Goal: Task Accomplishment & Management: Use online tool/utility

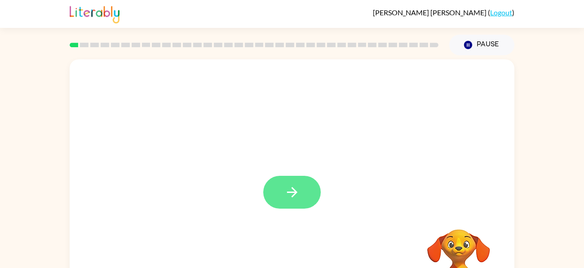
click at [278, 199] on button "button" at bounding box center [292, 192] width 58 height 33
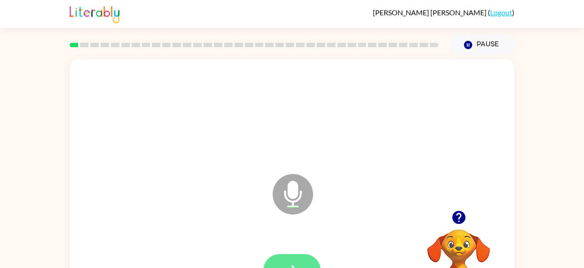
click at [292, 255] on button "button" at bounding box center [292, 270] width 58 height 33
click at [271, 266] on button "button" at bounding box center [292, 270] width 58 height 33
click at [303, 260] on button "button" at bounding box center [292, 270] width 58 height 33
click at [304, 257] on button "button" at bounding box center [292, 270] width 58 height 33
click at [314, 260] on button "button" at bounding box center [292, 270] width 58 height 33
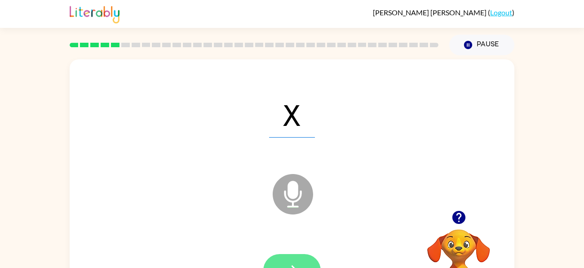
click at [304, 261] on button "button" at bounding box center [292, 270] width 58 height 33
click at [310, 255] on button "button" at bounding box center [292, 270] width 58 height 33
click at [310, 255] on div at bounding box center [292, 270] width 58 height 33
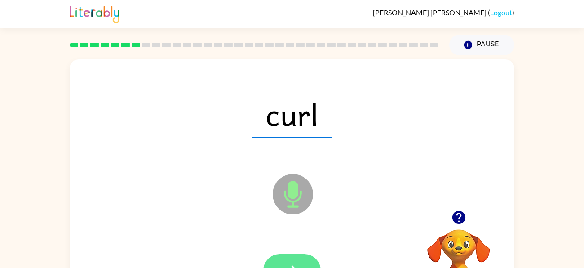
click at [302, 256] on button "button" at bounding box center [292, 270] width 58 height 33
click at [300, 250] on div at bounding box center [292, 271] width 427 height 74
click at [301, 256] on button "button" at bounding box center [292, 270] width 58 height 33
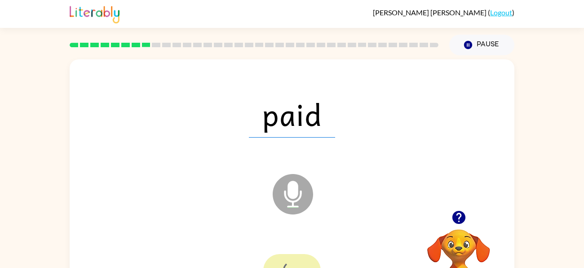
click at [301, 256] on div at bounding box center [292, 270] width 58 height 33
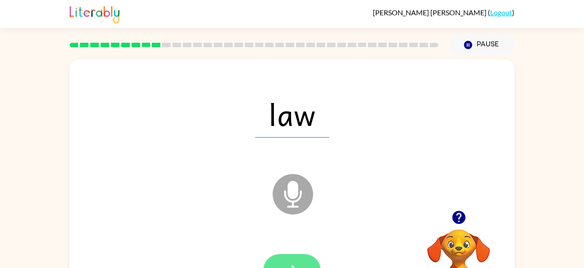
click at [295, 257] on button "button" at bounding box center [292, 270] width 58 height 33
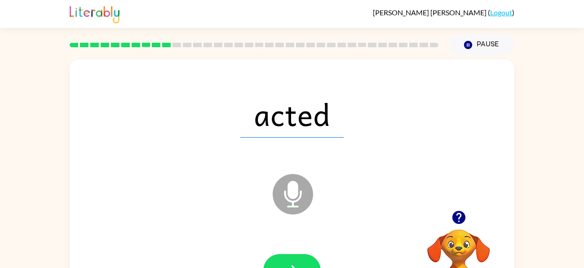
click at [297, 253] on div at bounding box center [292, 271] width 427 height 74
click at [300, 261] on button "button" at bounding box center [292, 270] width 58 height 33
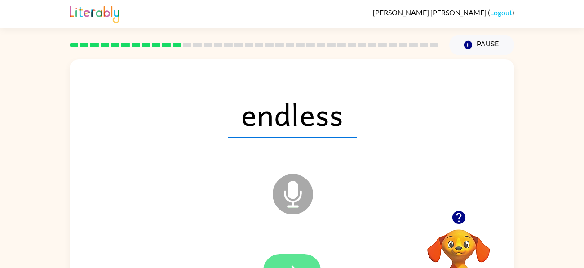
click at [286, 266] on icon "button" at bounding box center [293, 270] width 16 height 16
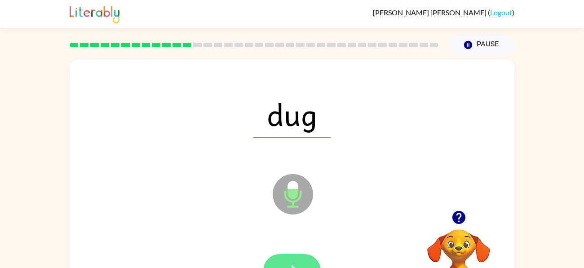
click at [295, 257] on button "button" at bounding box center [292, 270] width 58 height 33
click at [294, 262] on icon "button" at bounding box center [293, 270] width 16 height 16
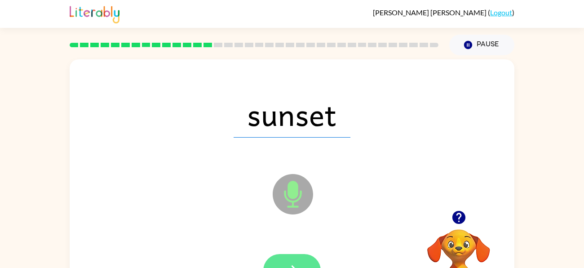
click at [309, 257] on button "button" at bounding box center [292, 270] width 58 height 33
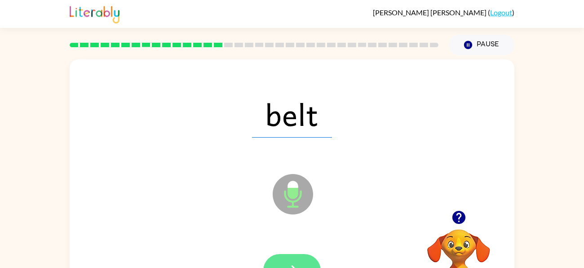
click at [311, 259] on button "button" at bounding box center [292, 270] width 58 height 33
click at [296, 254] on button "button" at bounding box center [292, 270] width 58 height 33
click at [306, 255] on button "button" at bounding box center [292, 270] width 58 height 33
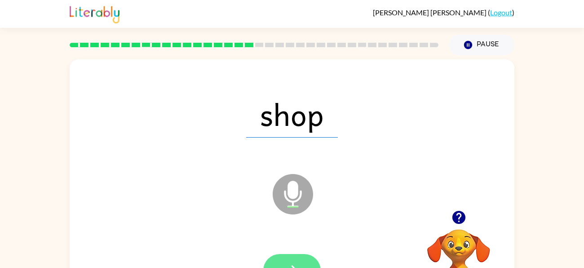
click at [307, 256] on button "button" at bounding box center [292, 270] width 58 height 33
click at [306, 256] on button "button" at bounding box center [292, 270] width 58 height 33
click at [310, 258] on button "button" at bounding box center [292, 270] width 58 height 33
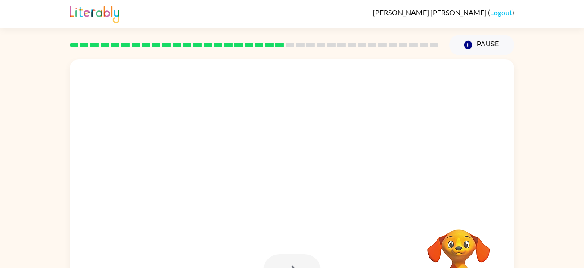
click at [310, 258] on div at bounding box center [292, 270] width 58 height 33
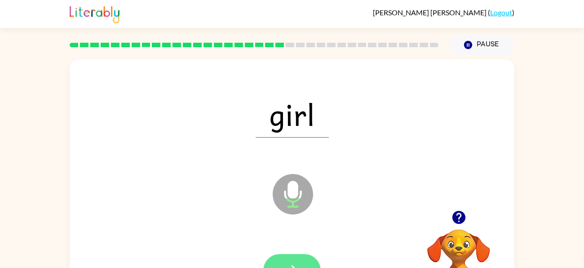
click at [306, 258] on button "button" at bounding box center [292, 270] width 58 height 33
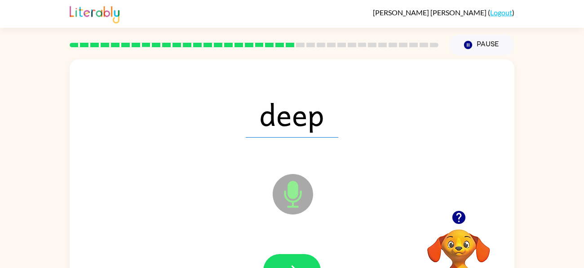
click at [306, 258] on button "button" at bounding box center [292, 270] width 58 height 33
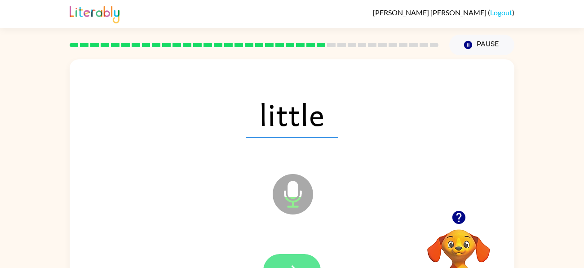
click at [301, 255] on button "button" at bounding box center [292, 270] width 58 height 33
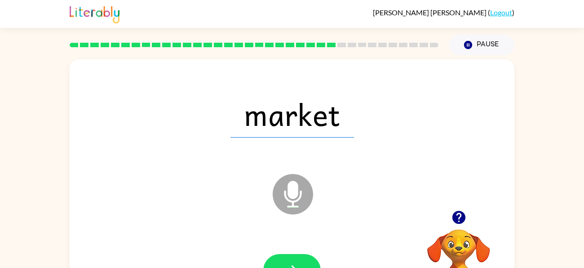
click at [301, 255] on button "button" at bounding box center [292, 270] width 58 height 33
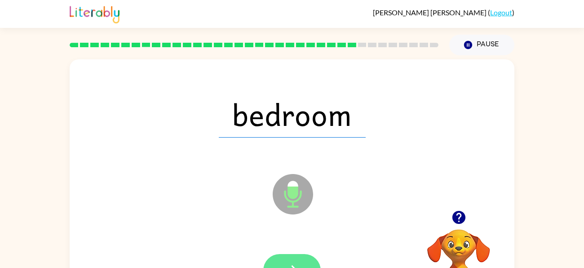
click at [301, 257] on button "button" at bounding box center [292, 270] width 58 height 33
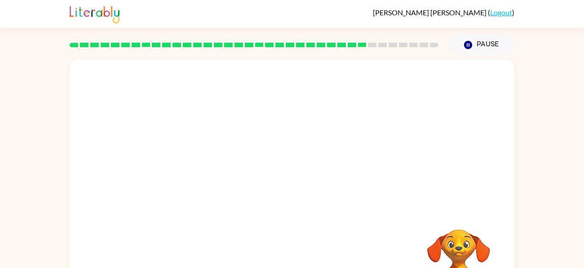
click at [301, 257] on div "Your browser must support playing .mp4 files to use Literably. Please try using…" at bounding box center [292, 187] width 445 height 257
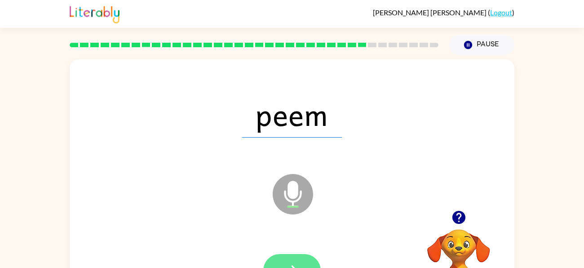
click at [308, 255] on button "button" at bounding box center [292, 270] width 58 height 33
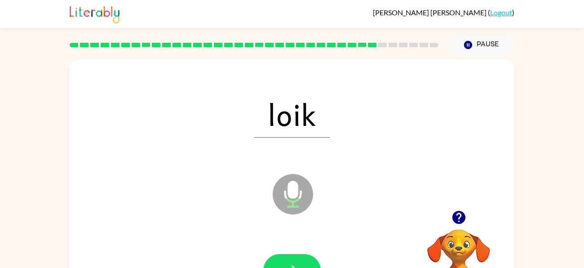
click at [298, 253] on div at bounding box center [292, 271] width 427 height 74
click at [300, 256] on button "button" at bounding box center [292, 270] width 58 height 33
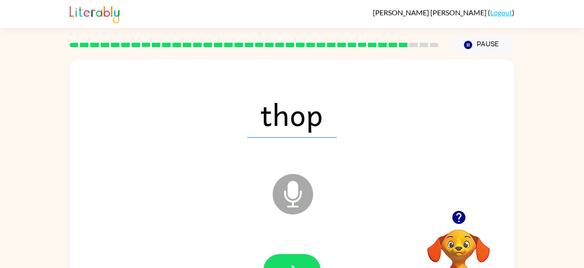
click at [300, 256] on button "button" at bounding box center [292, 270] width 58 height 33
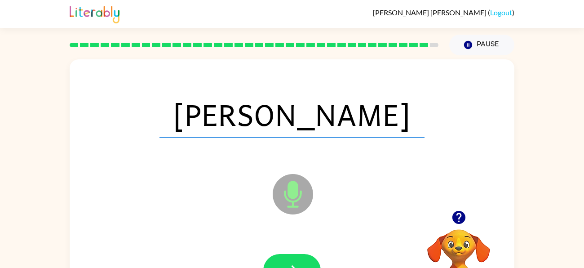
click at [300, 256] on button "button" at bounding box center [292, 270] width 58 height 33
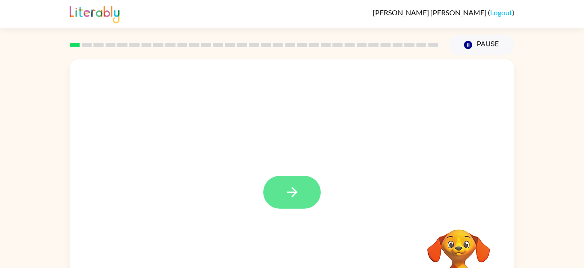
click at [296, 204] on button "button" at bounding box center [292, 192] width 58 height 33
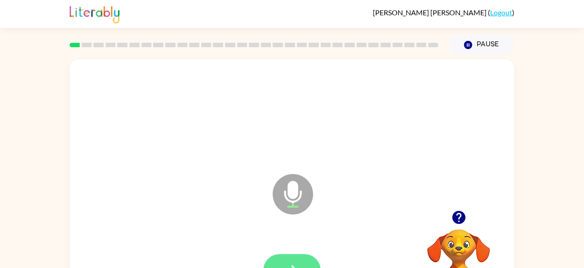
click at [283, 256] on button "button" at bounding box center [292, 270] width 58 height 33
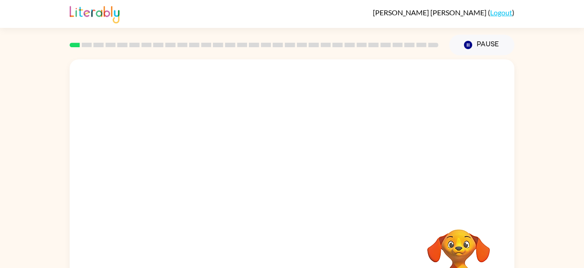
click at [337, 177] on div at bounding box center [292, 134] width 445 height 151
click at [393, 212] on div at bounding box center [292, 187] width 445 height 257
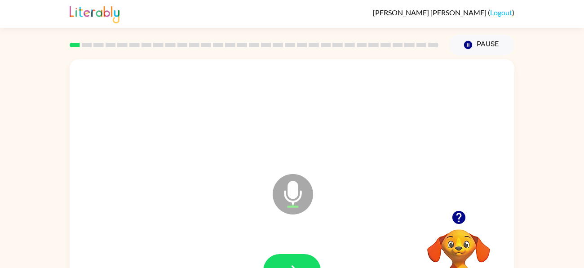
click at [311, 254] on div at bounding box center [292, 270] width 58 height 33
click at [307, 258] on button "button" at bounding box center [292, 270] width 58 height 33
click at [303, 259] on button "button" at bounding box center [292, 270] width 58 height 33
click at [456, 212] on icon "button" at bounding box center [458, 217] width 13 height 13
click at [456, 212] on div "Microphone The Microphone is here when it is your turn to talk" at bounding box center [292, 187] width 445 height 257
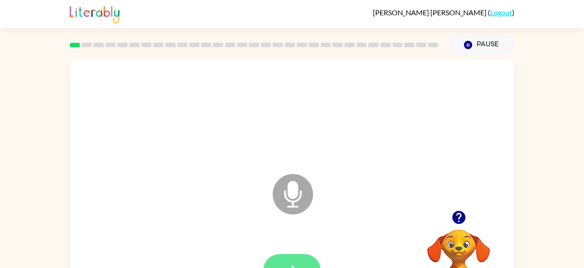
click at [307, 255] on button "button" at bounding box center [292, 270] width 58 height 33
click at [310, 253] on div at bounding box center [292, 271] width 427 height 74
click at [309, 258] on button "button" at bounding box center [292, 270] width 58 height 33
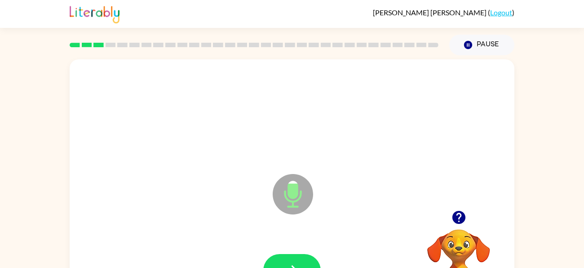
click at [309, 258] on button "button" at bounding box center [292, 270] width 58 height 33
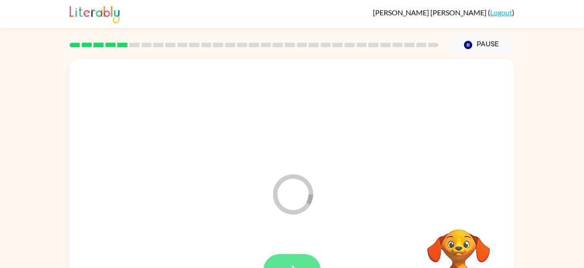
click at [288, 260] on button "button" at bounding box center [292, 270] width 58 height 33
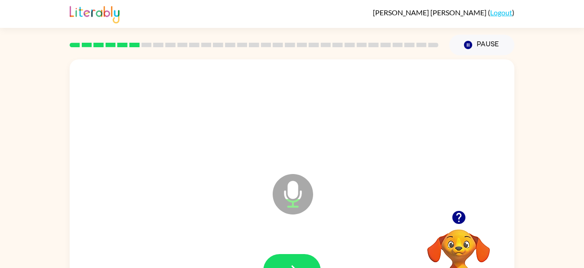
click at [288, 260] on button "button" at bounding box center [292, 270] width 58 height 33
click at [314, 222] on icon "Microphone The Microphone is here when it is your turn to talk" at bounding box center [338, 205] width 135 height 67
click at [306, 254] on button "button" at bounding box center [292, 270] width 58 height 33
click at [298, 259] on button "button" at bounding box center [292, 270] width 58 height 33
click at [298, 262] on button "button" at bounding box center [292, 270] width 58 height 33
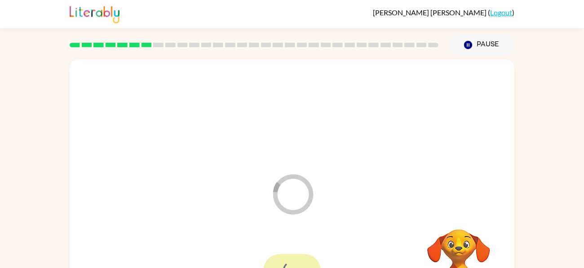
click at [298, 262] on div at bounding box center [292, 270] width 58 height 33
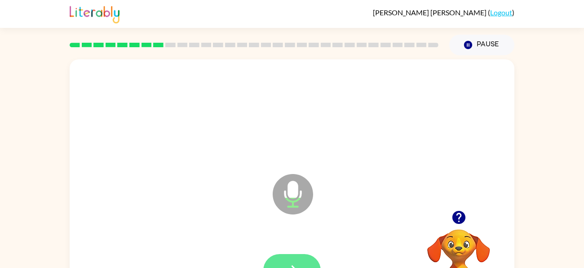
click at [303, 257] on button "button" at bounding box center [292, 270] width 58 height 33
click at [304, 260] on button "button" at bounding box center [292, 270] width 58 height 33
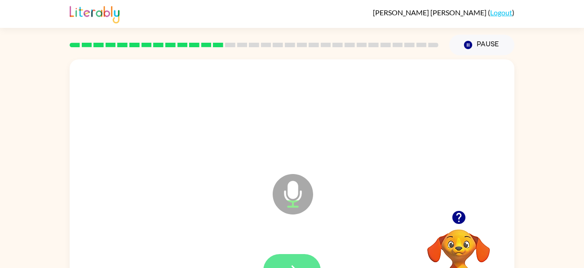
click at [302, 257] on button "button" at bounding box center [292, 270] width 58 height 33
click at [303, 258] on button "button" at bounding box center [292, 270] width 58 height 33
click at [308, 261] on button "button" at bounding box center [292, 270] width 58 height 33
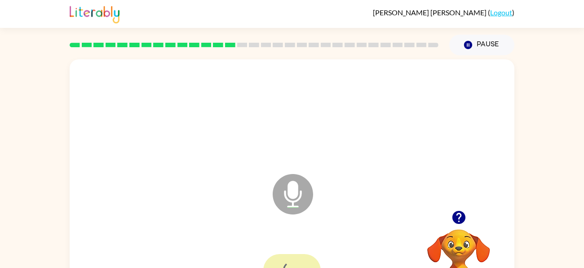
click at [308, 261] on div at bounding box center [292, 270] width 58 height 33
click at [292, 254] on button "button" at bounding box center [292, 270] width 58 height 33
click at [301, 258] on button "button" at bounding box center [292, 270] width 58 height 33
click at [302, 258] on button "button" at bounding box center [292, 270] width 58 height 33
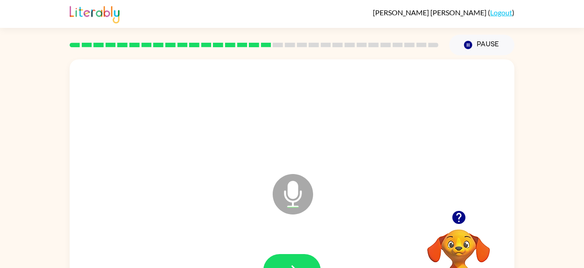
click at [302, 258] on button "button" at bounding box center [292, 270] width 58 height 33
click at [302, 258] on div at bounding box center [292, 270] width 58 height 33
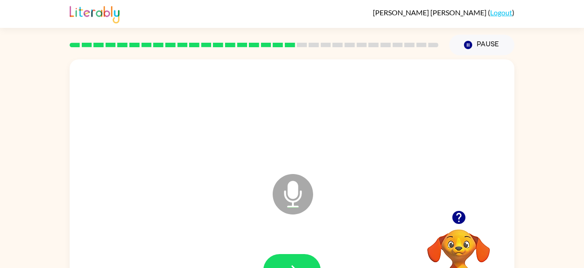
click at [302, 258] on button "button" at bounding box center [292, 270] width 58 height 33
click at [270, 261] on button "button" at bounding box center [292, 270] width 58 height 33
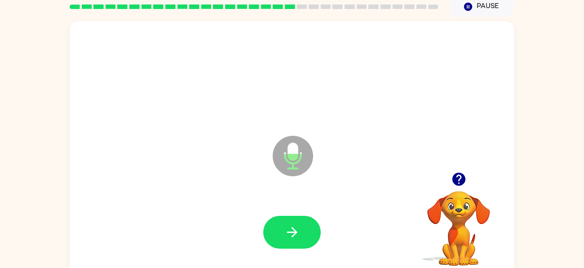
scroll to position [49, 0]
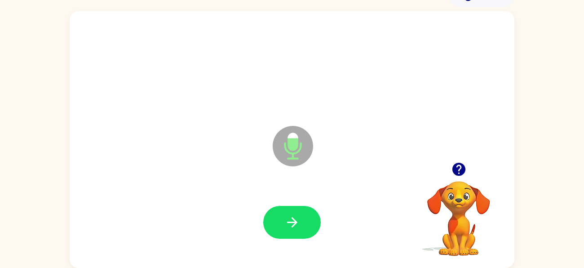
click at [454, 166] on icon "button" at bounding box center [458, 169] width 13 height 13
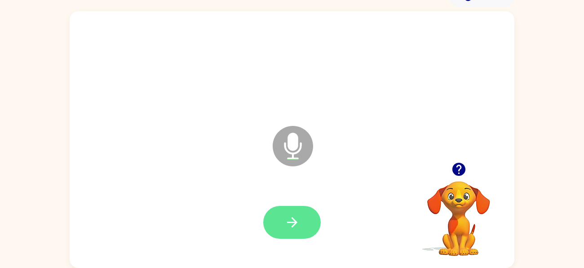
click at [314, 210] on button "button" at bounding box center [292, 222] width 58 height 33
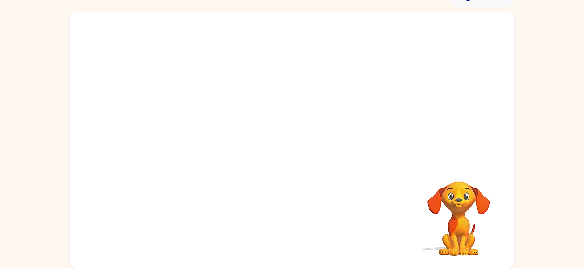
click at [295, 217] on div at bounding box center [292, 223] width 427 height 74
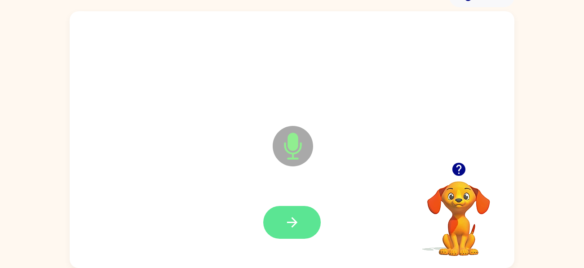
click at [296, 215] on icon "button" at bounding box center [293, 222] width 16 height 16
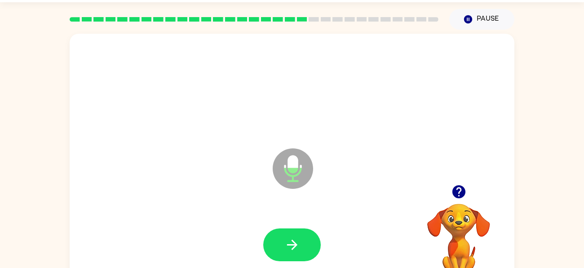
scroll to position [26, 0]
click at [461, 196] on icon "button" at bounding box center [458, 191] width 13 height 13
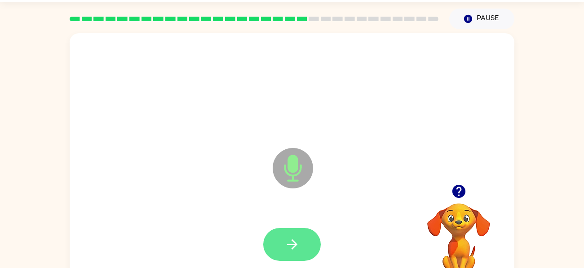
click at [311, 241] on button "button" at bounding box center [292, 244] width 58 height 33
click at [297, 243] on icon "button" at bounding box center [293, 244] width 16 height 16
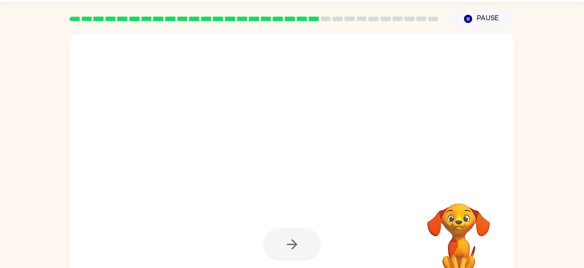
click at [297, 243] on div at bounding box center [292, 244] width 58 height 33
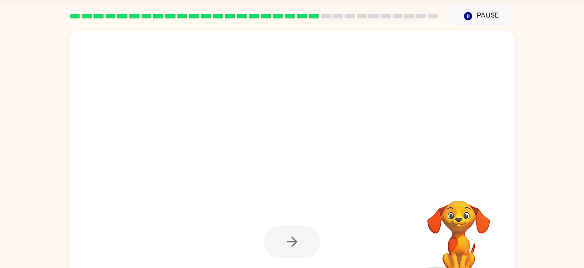
scroll to position [49, 0]
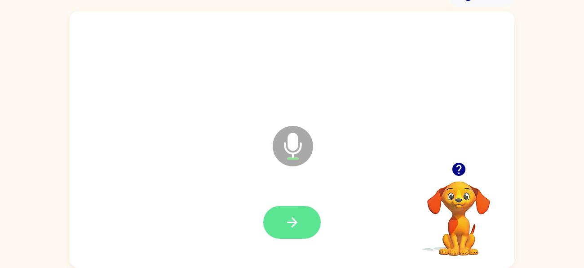
click at [297, 208] on button "button" at bounding box center [292, 222] width 58 height 33
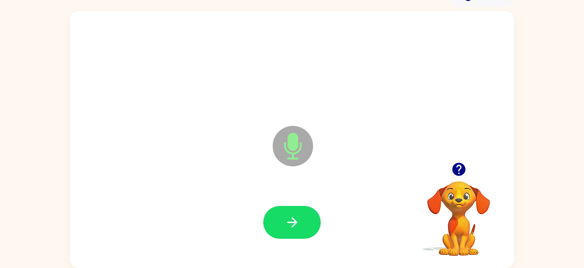
click at [297, 208] on button "button" at bounding box center [292, 222] width 58 height 33
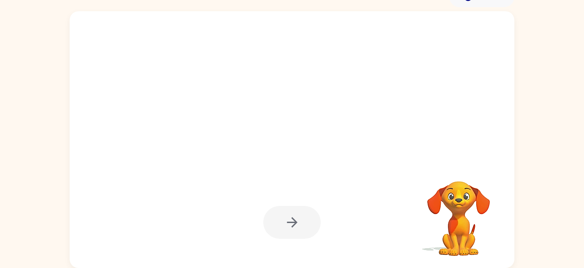
click at [456, 189] on video "Your browser must support playing .mp4 files to use Literably. Please try using…" at bounding box center [459, 212] width 90 height 90
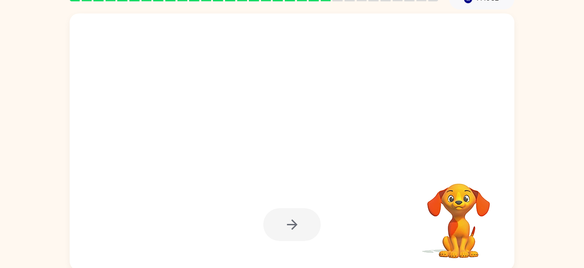
click at [462, 182] on video "Your browser must support playing .mp4 files to use Literably. Please try using…" at bounding box center [459, 214] width 90 height 90
click at [451, 192] on video "Your browser must support playing .mp4 files to use Literably. Please try using…" at bounding box center [459, 214] width 90 height 90
click at [464, 196] on video "Your browser must support playing .mp4 files to use Literably. Please try using…" at bounding box center [459, 214] width 90 height 90
click at [458, 178] on video "Your browser must support playing .mp4 files to use Literably. Please try using…" at bounding box center [459, 214] width 90 height 90
click at [459, 165] on div at bounding box center [292, 141] width 445 height 257
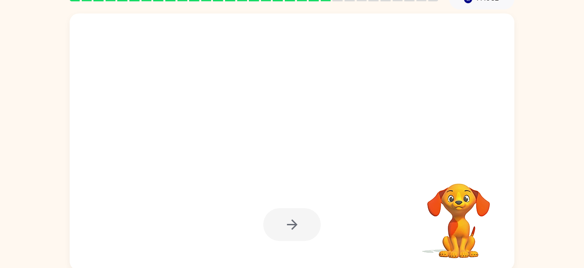
click at [460, 173] on video "Your browser must support playing .mp4 files to use Literably. Please try using…" at bounding box center [459, 214] width 90 height 90
click at [460, 169] on video "Your browser must support playing .mp4 files to use Literably. Please try using…" at bounding box center [459, 214] width 90 height 90
click at [462, 187] on video "Your browser must support playing .mp4 files to use Literably. Please try using…" at bounding box center [459, 214] width 90 height 90
click at [473, 203] on video "Your browser must support playing .mp4 files to use Literably. Please try using…" at bounding box center [459, 214] width 90 height 90
click at [451, 222] on video "Your browser must support playing .mp4 files to use Literably. Please try using…" at bounding box center [459, 214] width 90 height 90
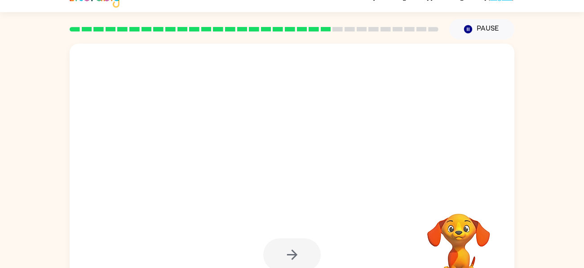
scroll to position [49, 0]
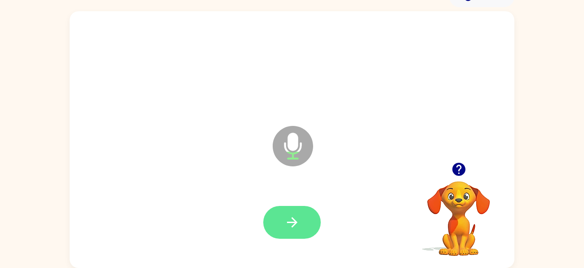
click at [304, 213] on button "button" at bounding box center [292, 222] width 58 height 33
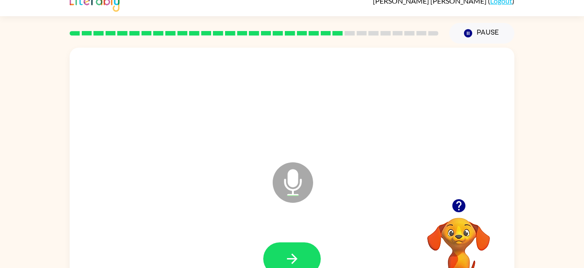
scroll to position [0, 0]
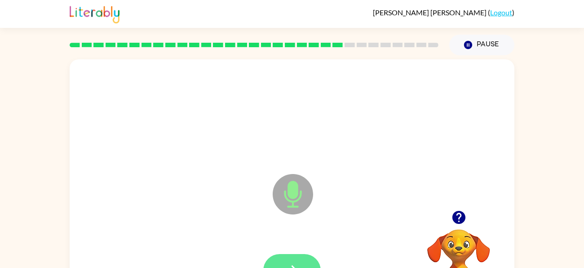
click at [302, 256] on button "button" at bounding box center [292, 270] width 58 height 33
click at [463, 216] on icon "button" at bounding box center [458, 217] width 13 height 13
click at [299, 256] on button "button" at bounding box center [292, 270] width 58 height 33
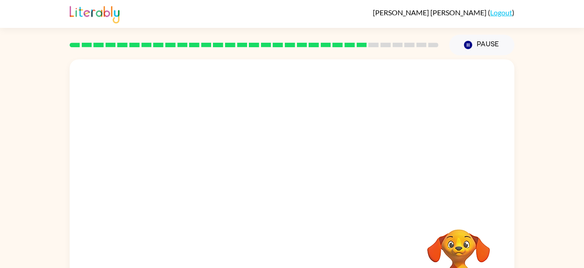
click at [485, 248] on video "Your browser must support playing .mp4 files to use Literably. Please try using…" at bounding box center [459, 260] width 90 height 90
click at [467, 240] on video "Your browser must support playing .mp4 files to use Literably. Please try using…" at bounding box center [459, 260] width 90 height 90
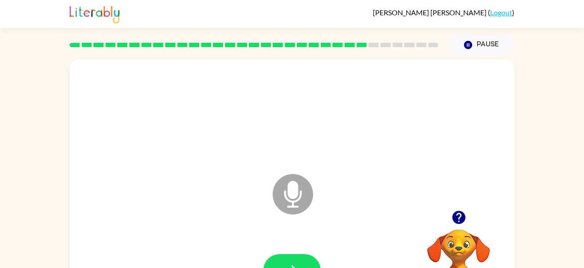
click at [293, 253] on div at bounding box center [292, 271] width 427 height 74
click at [295, 258] on button "button" at bounding box center [292, 270] width 58 height 33
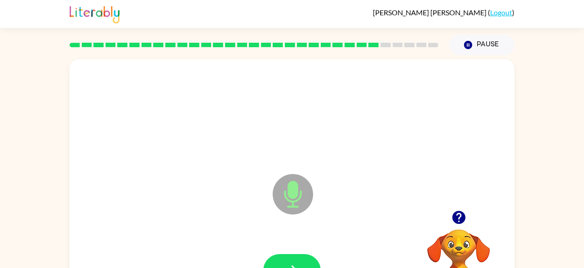
click at [295, 258] on button "button" at bounding box center [292, 270] width 58 height 33
click at [293, 260] on button "button" at bounding box center [292, 270] width 58 height 33
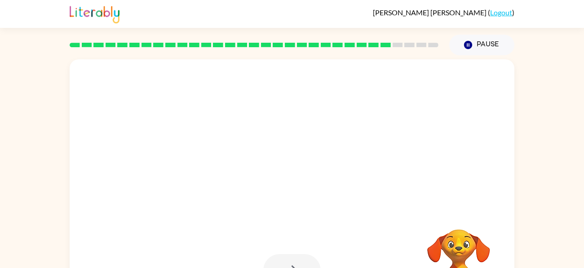
click at [293, 260] on div at bounding box center [292, 270] width 58 height 33
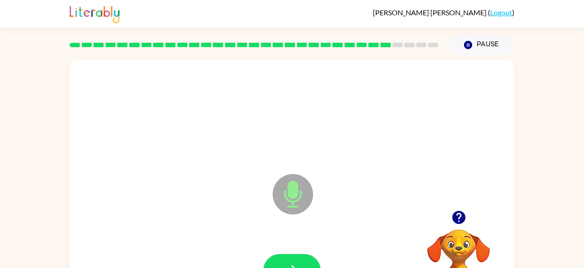
click at [293, 260] on button "button" at bounding box center [292, 270] width 58 height 33
click at [462, 214] on icon "button" at bounding box center [458, 217] width 13 height 13
click at [307, 257] on button "button" at bounding box center [292, 270] width 58 height 33
click at [289, 256] on button "button" at bounding box center [292, 270] width 58 height 33
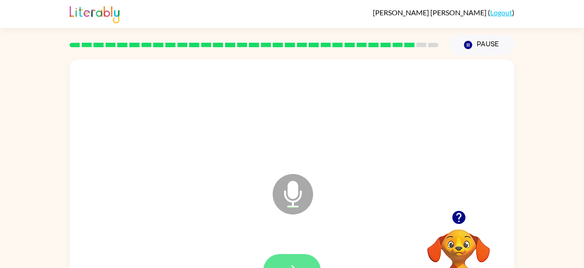
click at [289, 257] on button "button" at bounding box center [292, 270] width 58 height 33
